Goal: Information Seeking & Learning: Learn about a topic

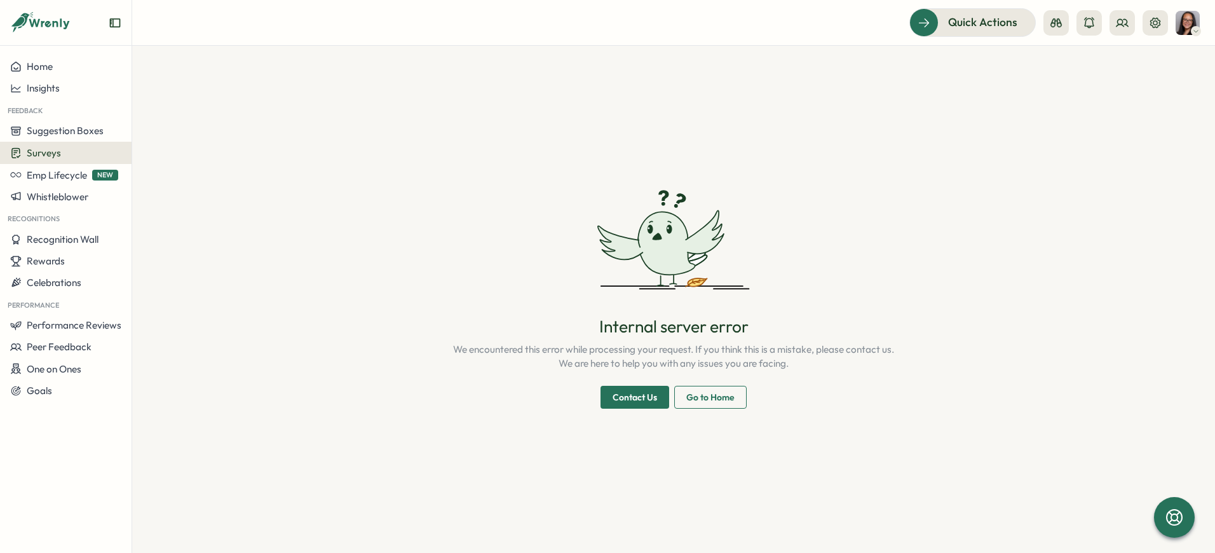
click at [50, 152] on span "Surveys" at bounding box center [44, 153] width 34 height 12
click at [140, 135] on div "Insights" at bounding box center [182, 129] width 95 height 14
click at [710, 399] on span "Go to Home" at bounding box center [710, 397] width 48 height 22
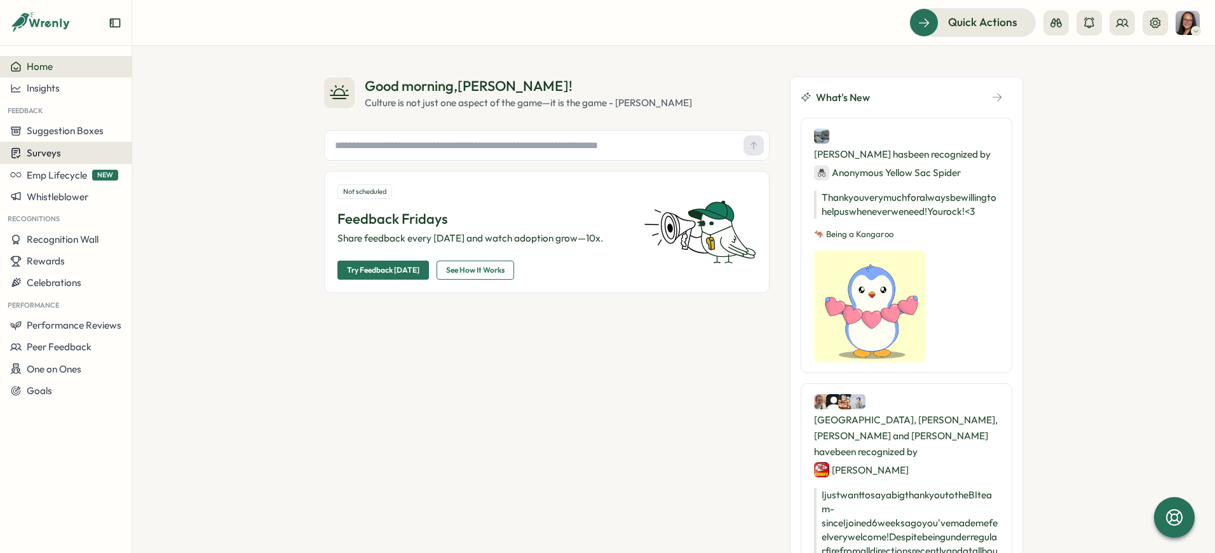
click at [56, 151] on span "Surveys" at bounding box center [44, 153] width 34 height 12
click at [147, 128] on div "Insights" at bounding box center [182, 129] width 95 height 14
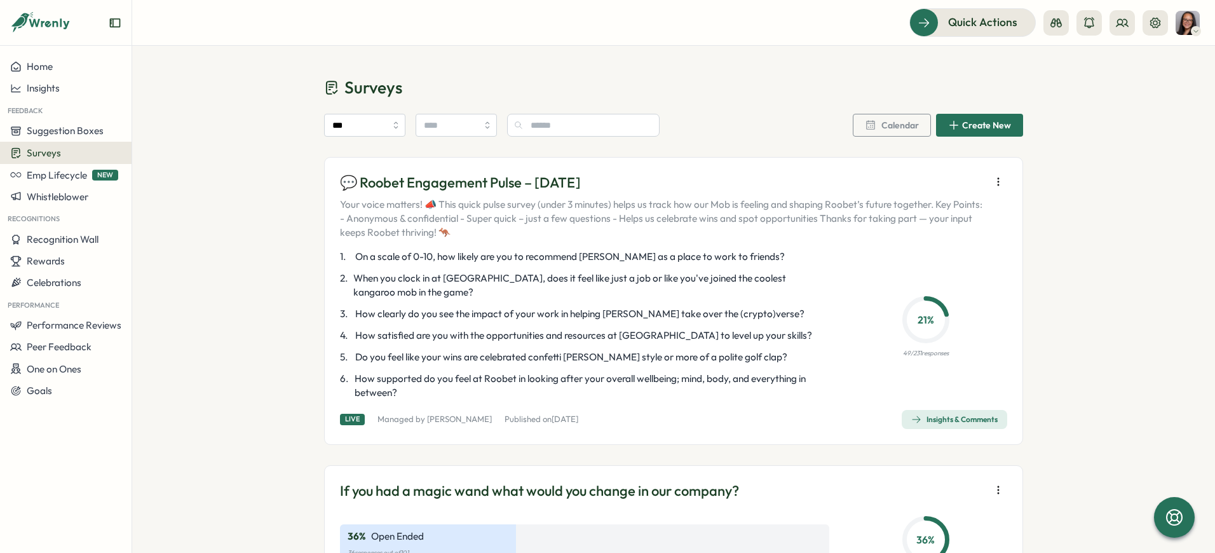
click at [951, 415] on div "Insights & Comments" at bounding box center [954, 419] width 86 height 10
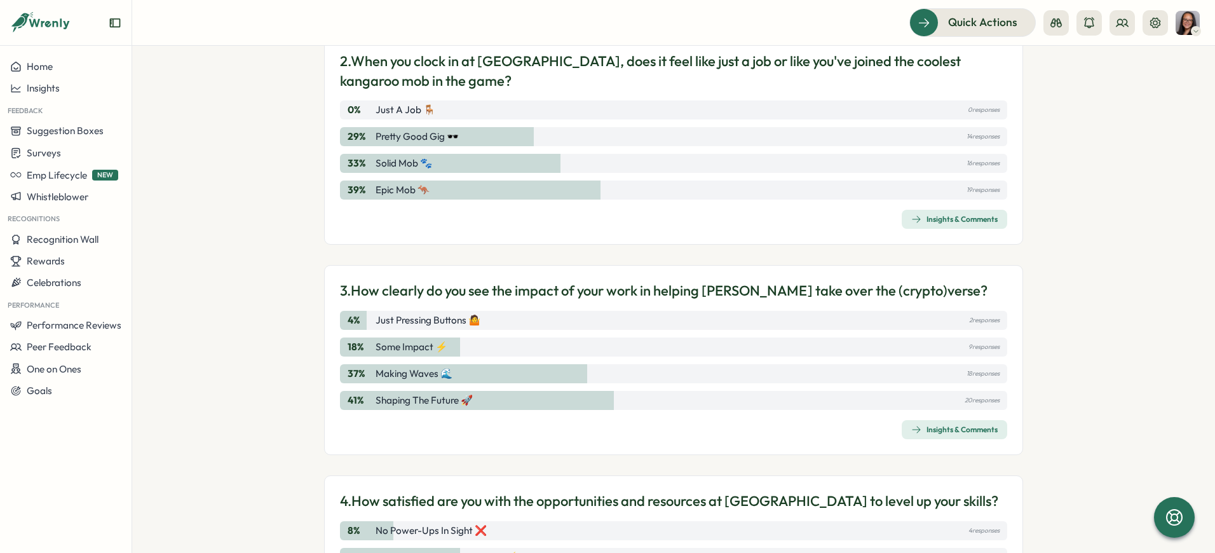
scroll to position [548, 0]
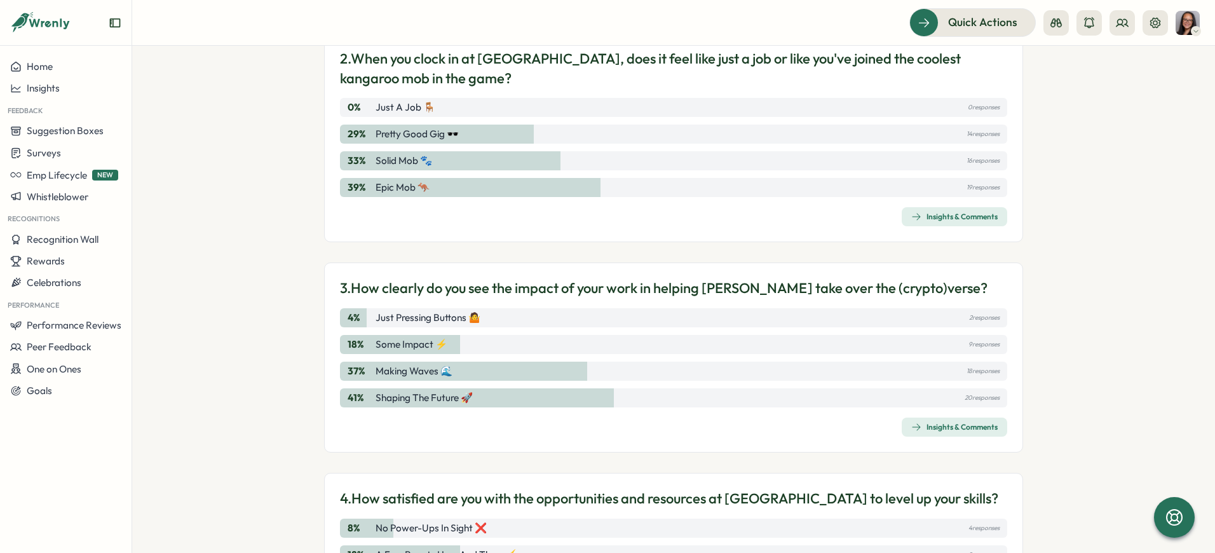
click at [950, 432] on span "Insights & Comments" at bounding box center [954, 427] width 86 height 18
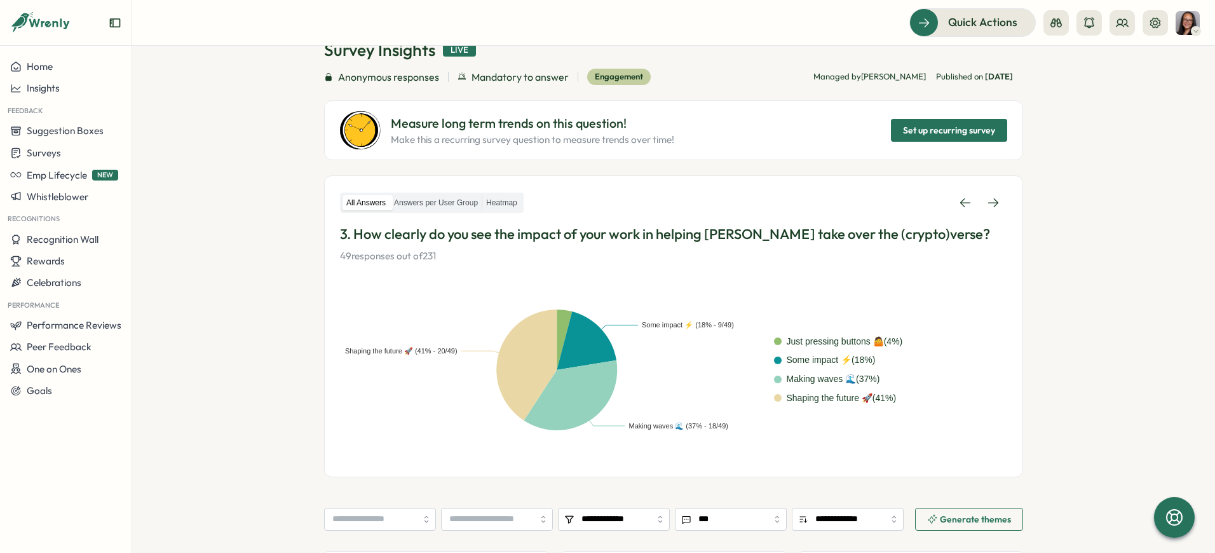
scroll to position [63, 0]
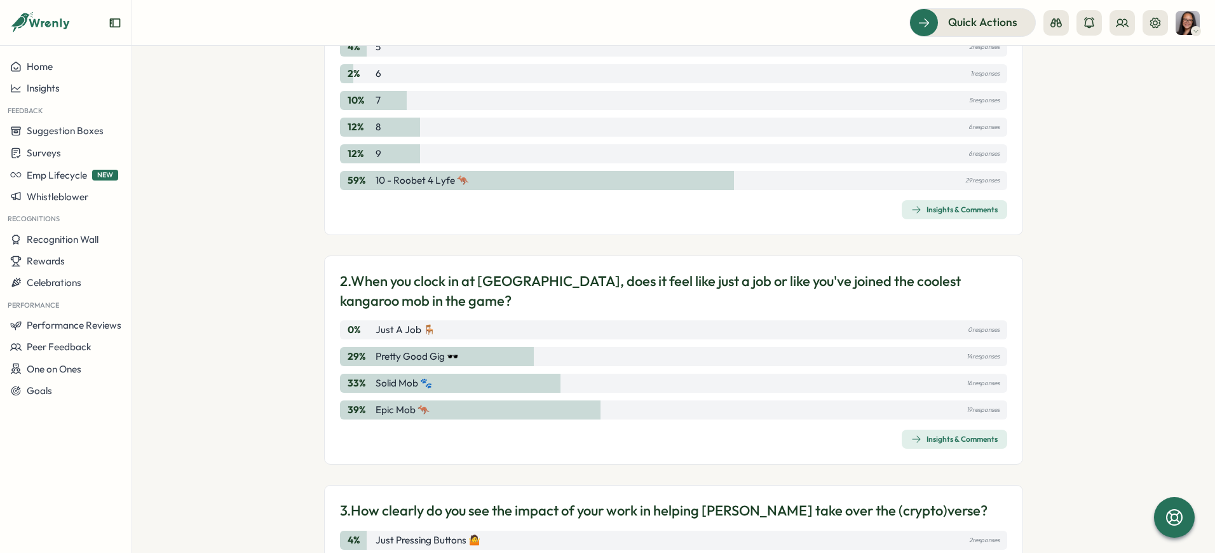
scroll to position [337, 0]
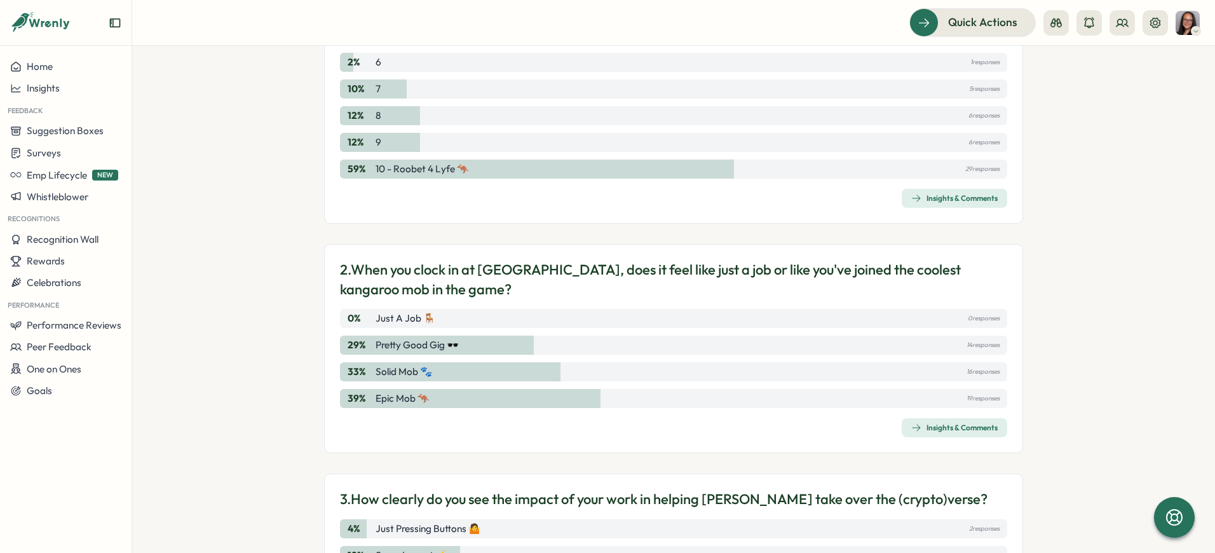
click at [926, 197] on div "Insights & Comments" at bounding box center [954, 198] width 86 height 10
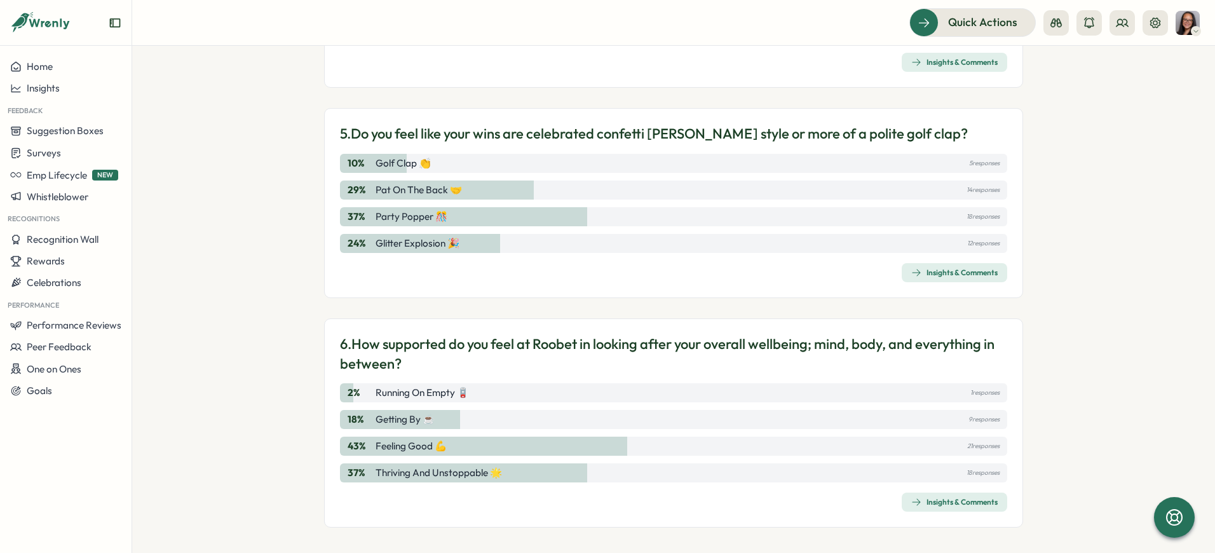
scroll to position [1123, 0]
click at [924, 499] on div "Insights & Comments" at bounding box center [954, 503] width 86 height 10
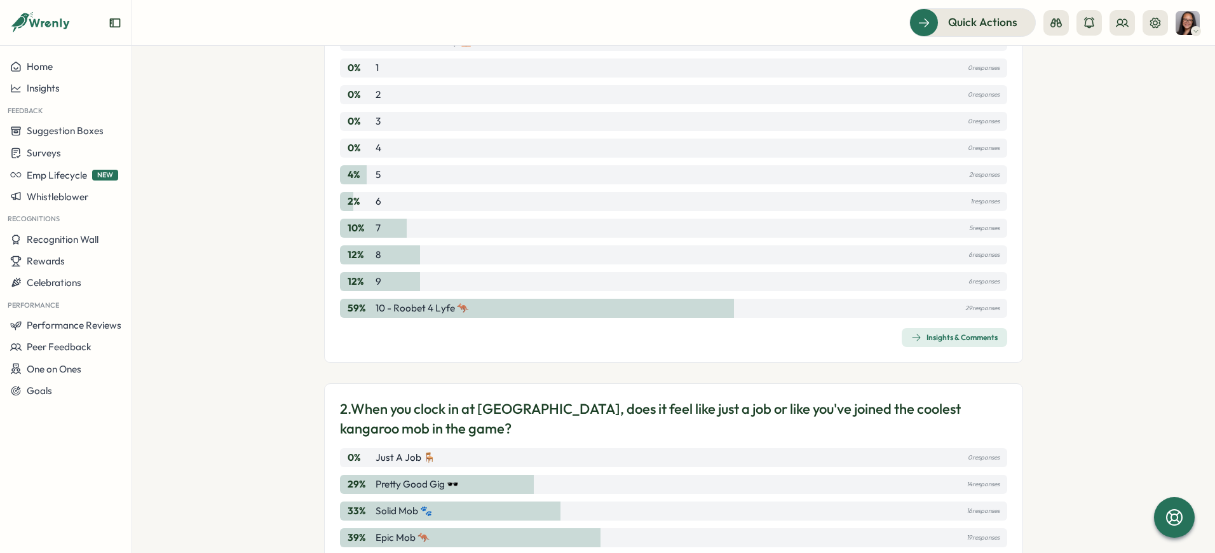
scroll to position [238, 0]
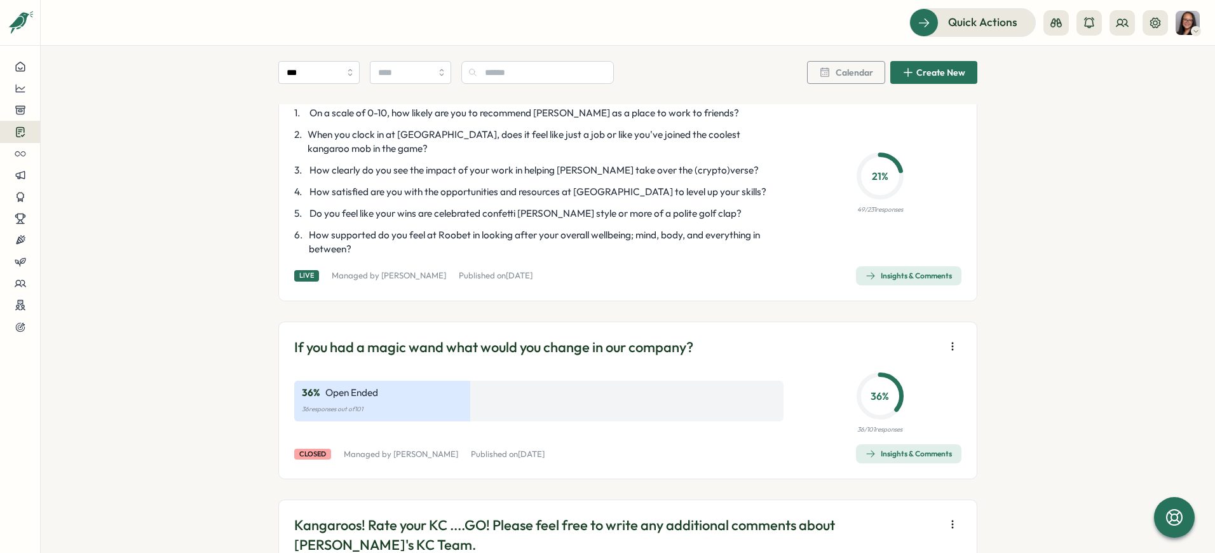
scroll to position [146, 0]
